Goal: Transaction & Acquisition: Purchase product/service

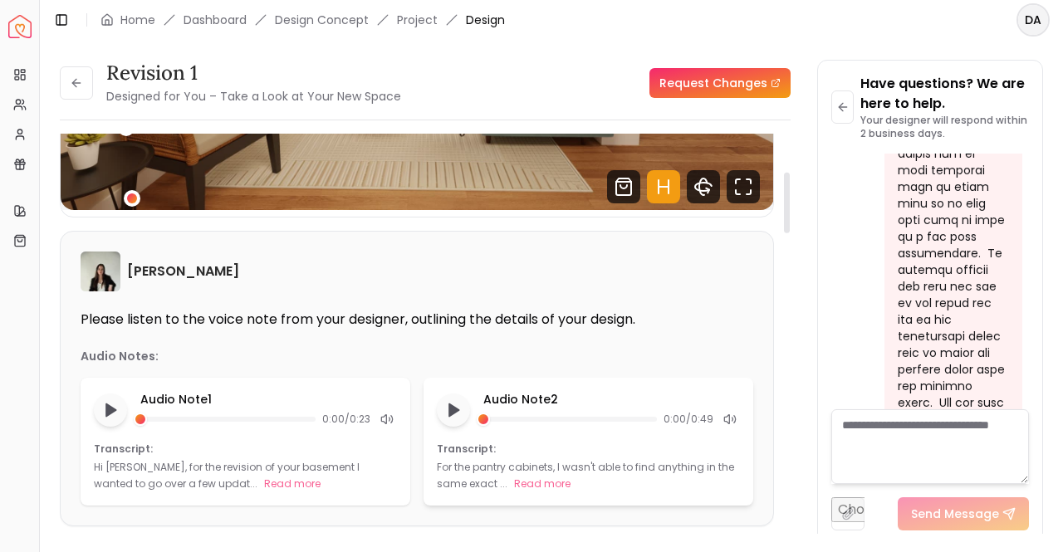
scroll to position [166, 0]
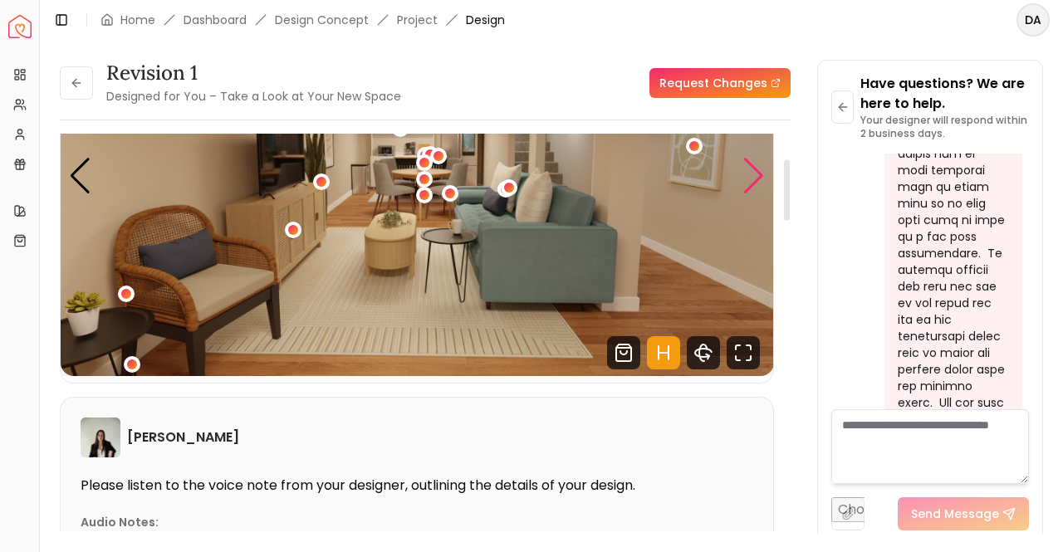
click at [757, 173] on div "Next slide" at bounding box center [754, 176] width 22 height 37
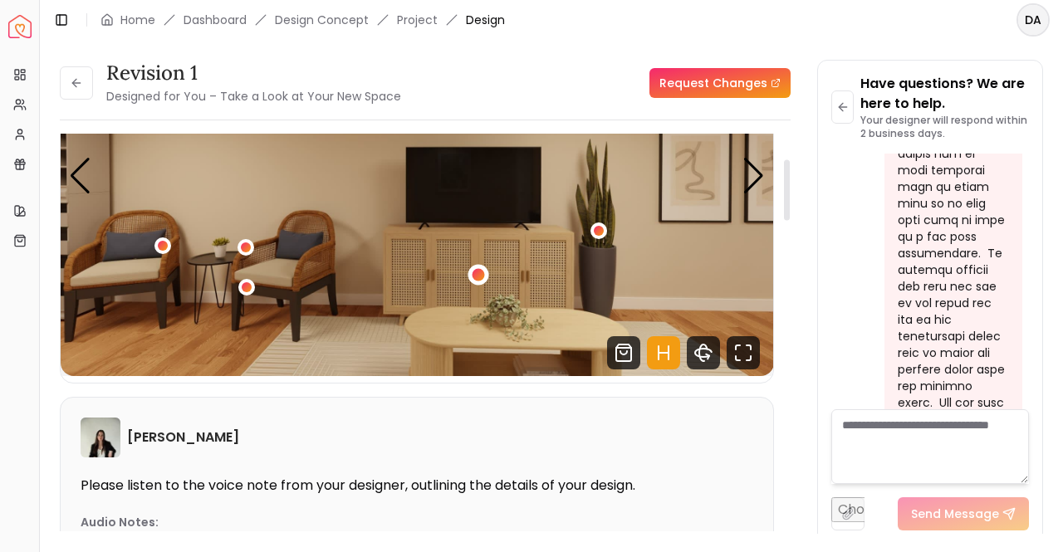
click at [473, 272] on div "2 / 7" at bounding box center [478, 274] width 12 height 12
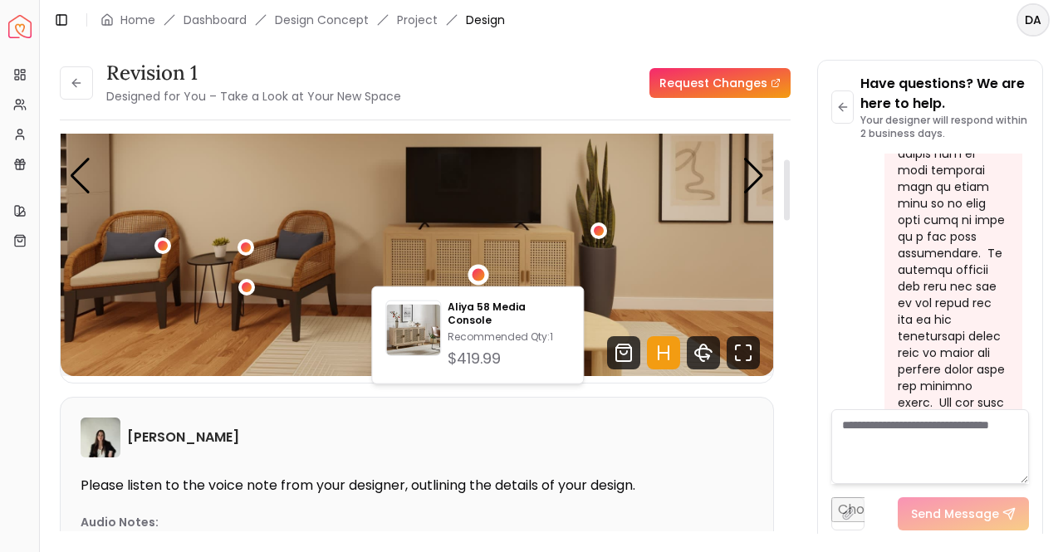
click at [799, 345] on div "Revision 1 Designed for You – Take a Look at Your New Space Request Changes Rev…" at bounding box center [551, 287] width 983 height 454
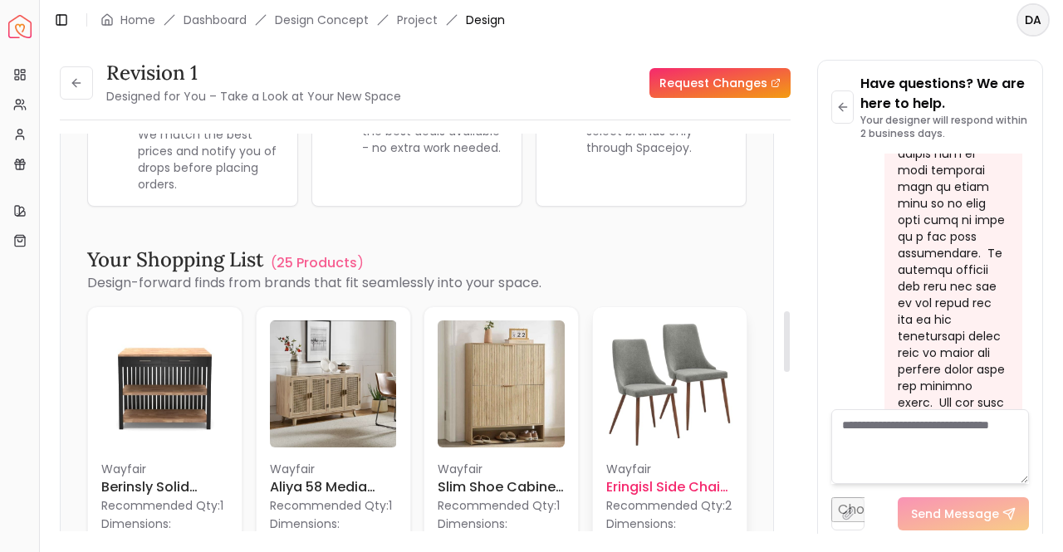
scroll to position [1246, 0]
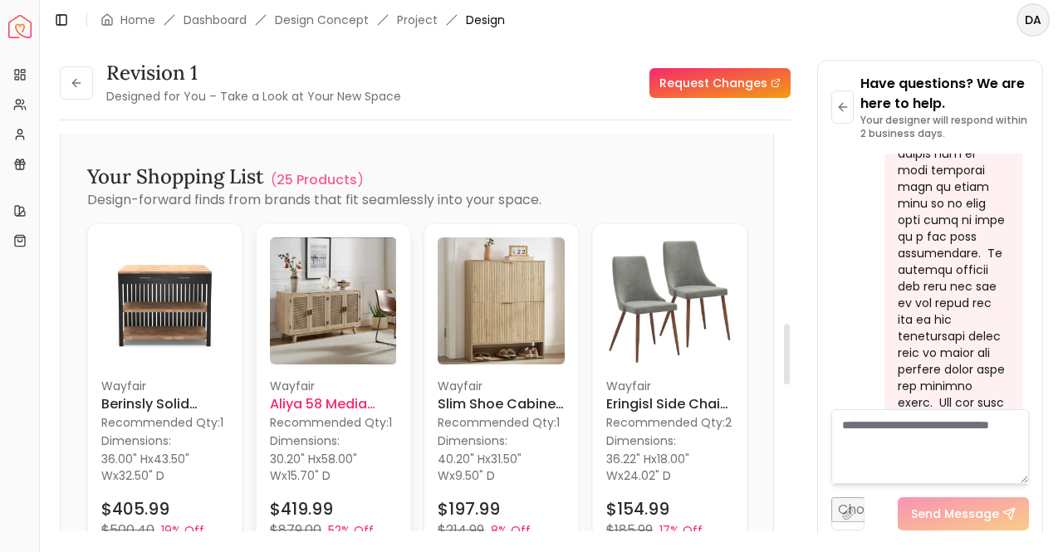
click at [317, 315] on img at bounding box center [333, 301] width 127 height 127
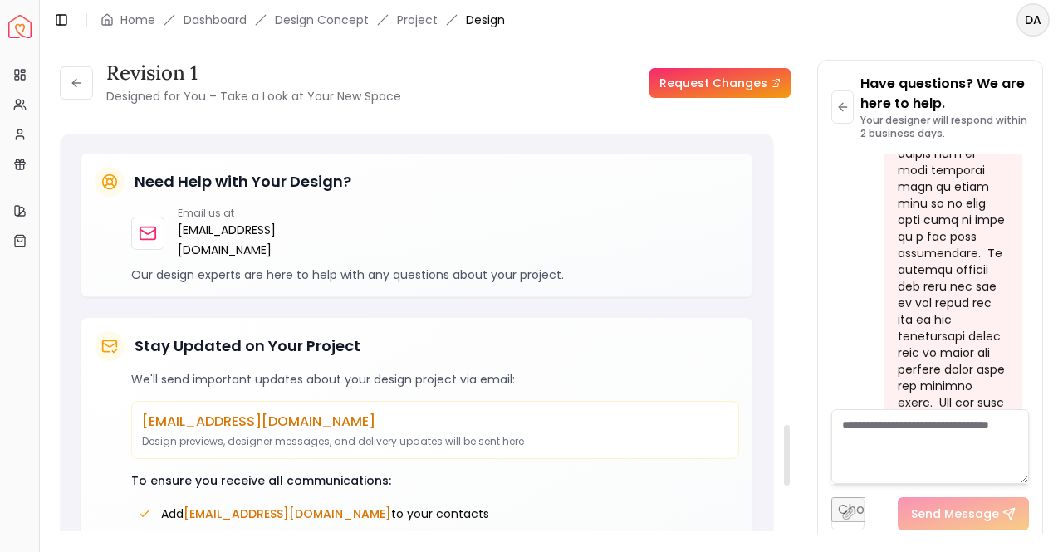
scroll to position [1661, 0]
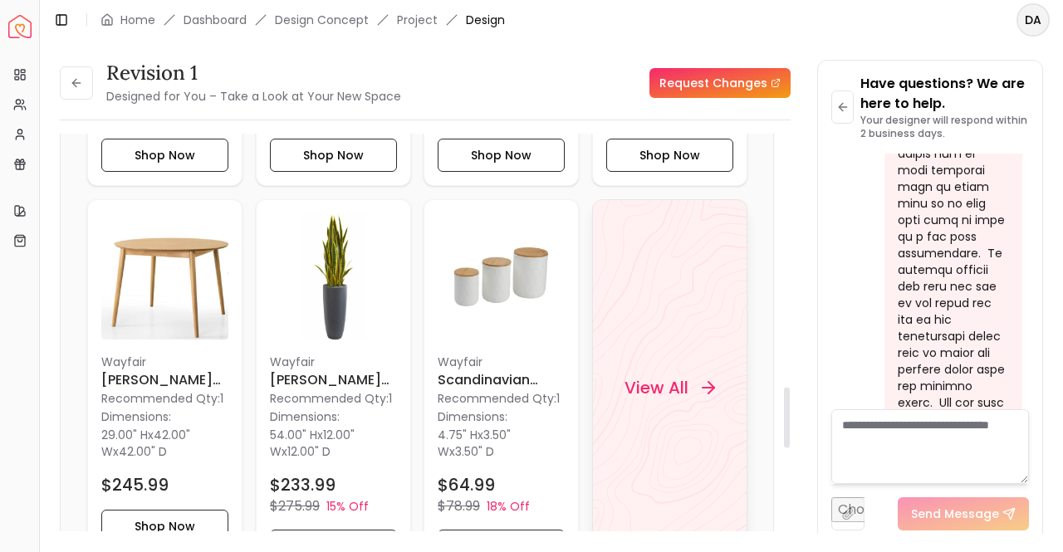
click at [658, 320] on div "View All" at bounding box center [669, 388] width 155 height 378
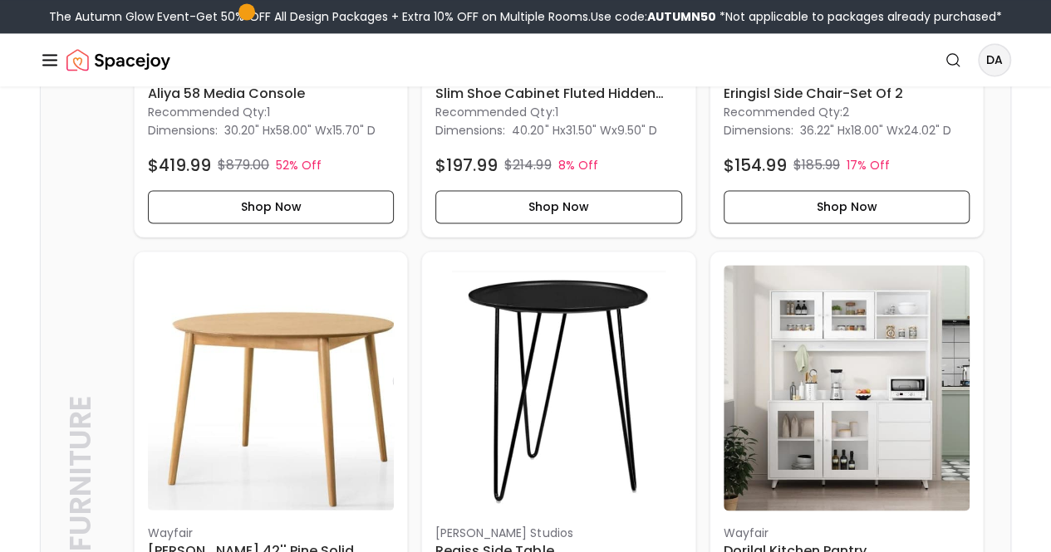
scroll to position [1329, 0]
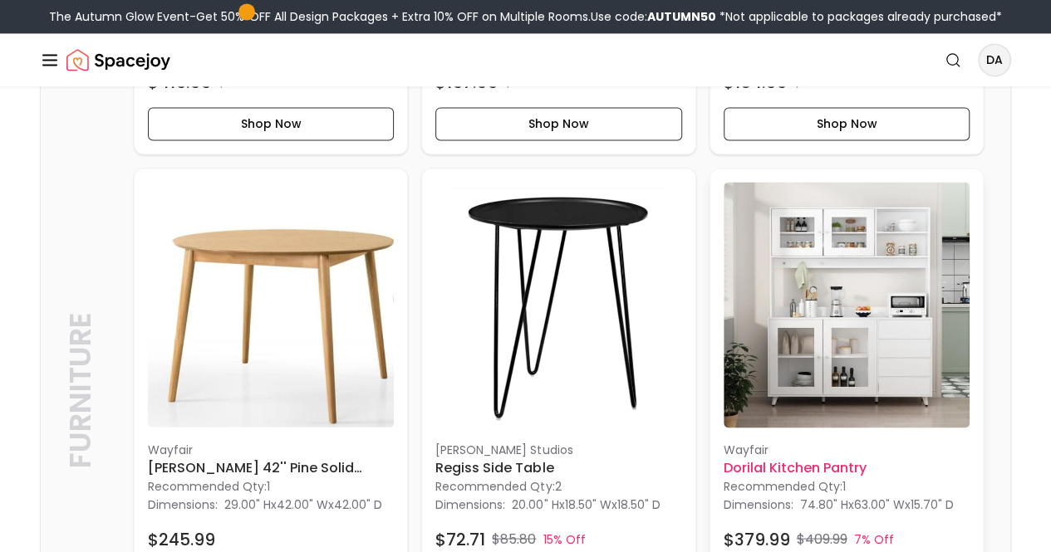
click at [723, 458] on h6 "Dorilal Kitchen Pantry" at bounding box center [846, 468] width 246 height 20
